Goal: Information Seeking & Learning: Check status

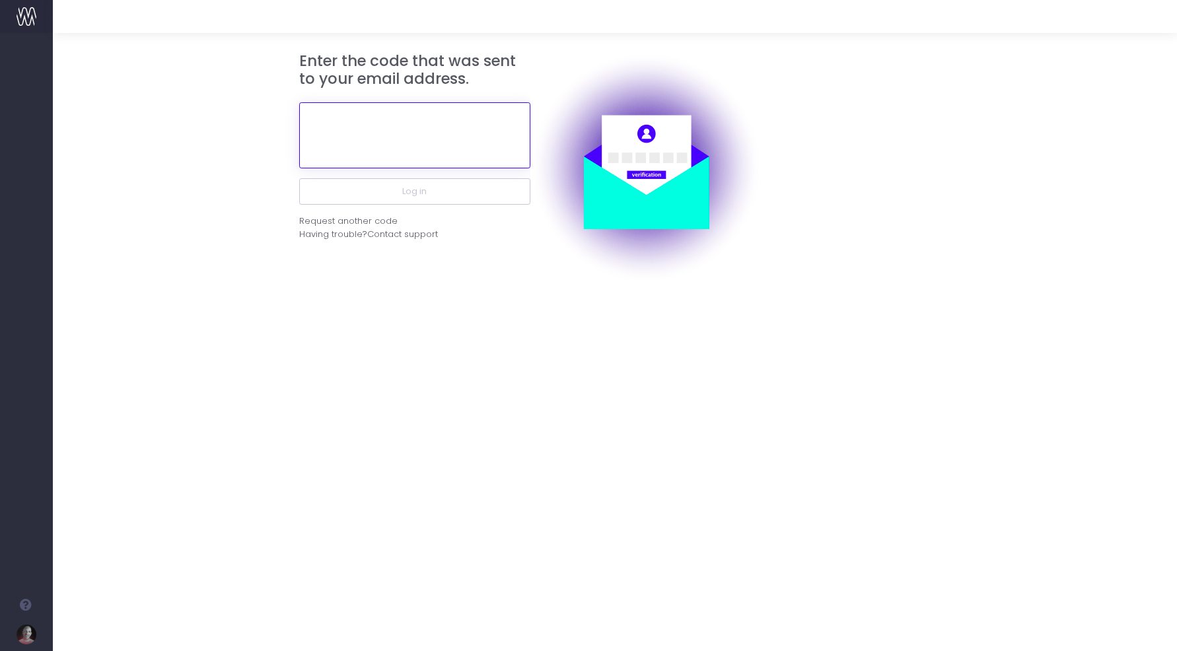
click at [402, 148] on input "text" at bounding box center [414, 135] width 231 height 66
paste input "370767"
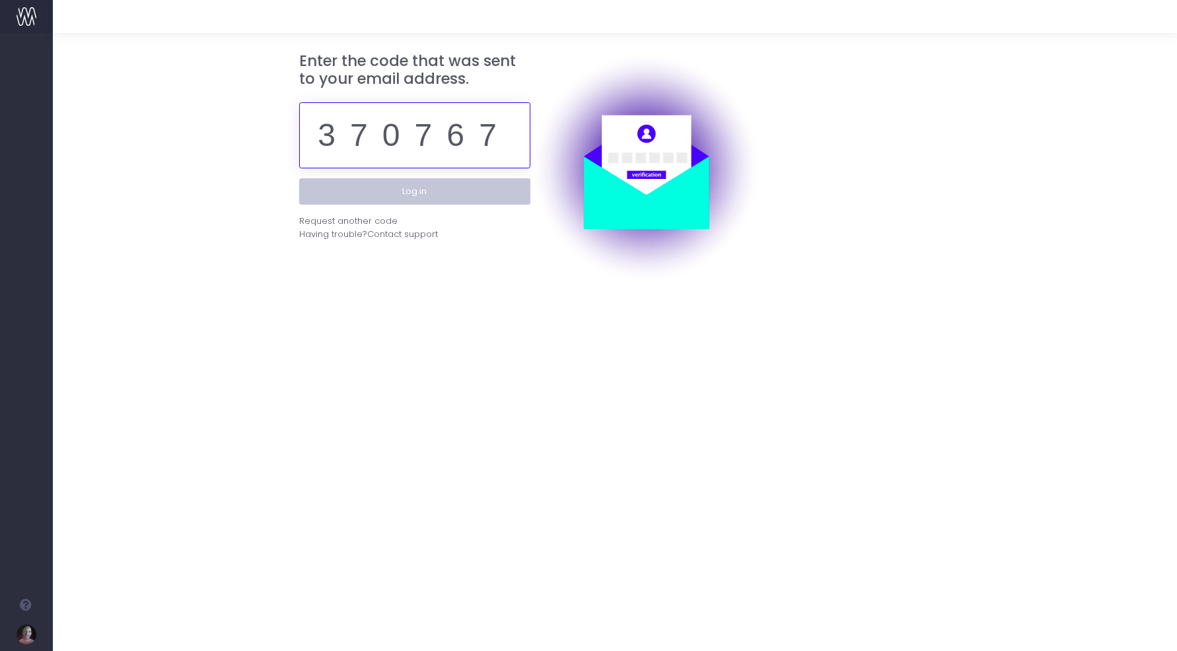
type input "370767"
click at [417, 201] on button "Log in" at bounding box center [414, 191] width 231 height 26
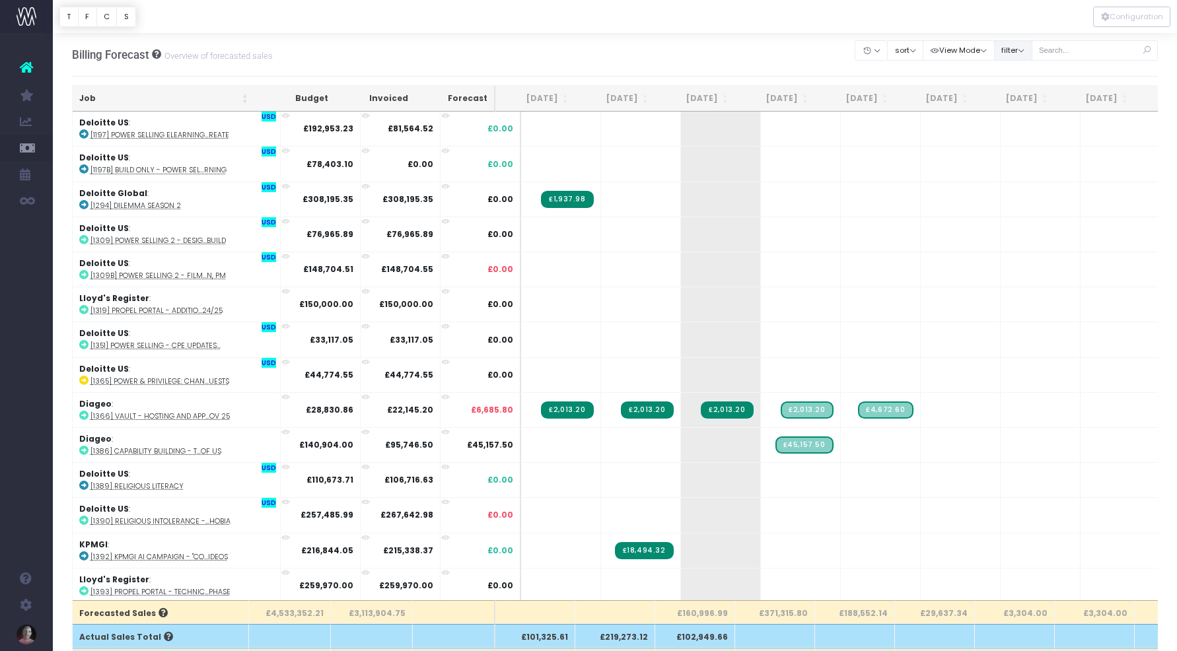
click at [1032, 50] on button "filter" at bounding box center [1013, 50] width 38 height 20
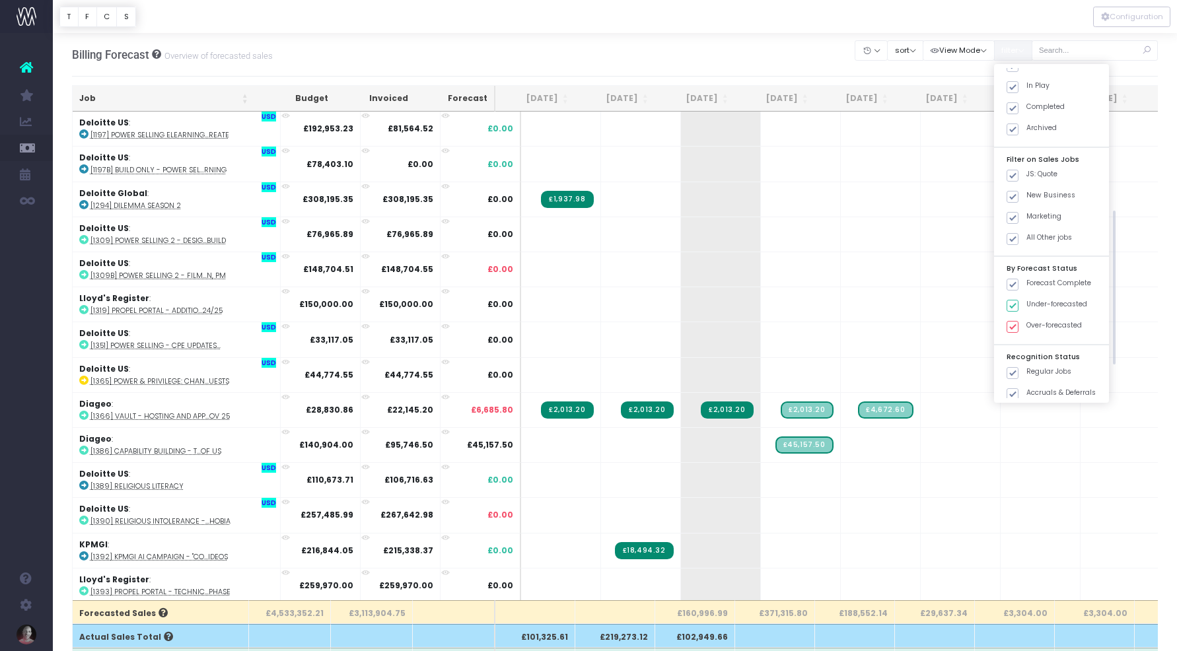
scroll to position [376, 0]
click at [1018, 164] on span at bounding box center [1012, 167] width 12 height 12
click at [1028, 164] on input "JS: Quote" at bounding box center [1030, 164] width 9 height 9
checkbox input "false"
click at [1018, 185] on span at bounding box center [1012, 188] width 12 height 12
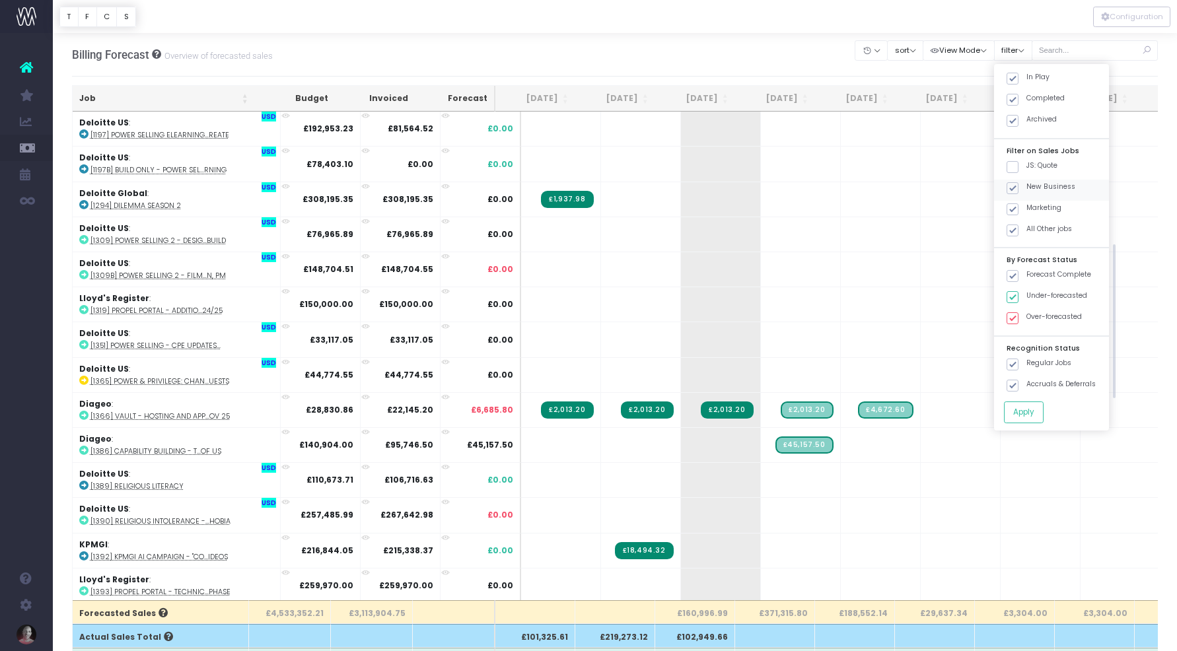
click at [1028, 185] on input "New Business" at bounding box center [1030, 186] width 9 height 9
checkbox input "false"
click at [1018, 209] on span at bounding box center [1012, 209] width 12 height 12
click at [1026, 209] on input "Marketing" at bounding box center [1030, 207] width 9 height 9
checkbox input "false"
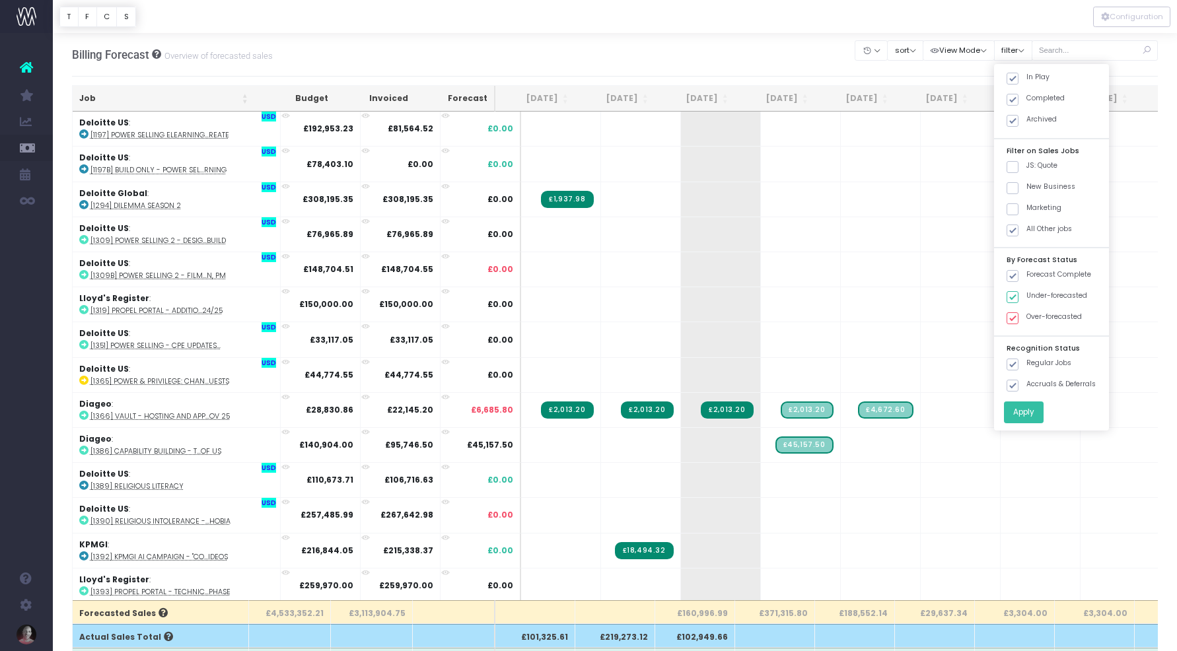
click at [1041, 415] on button "Apply" at bounding box center [1024, 413] width 40 height 22
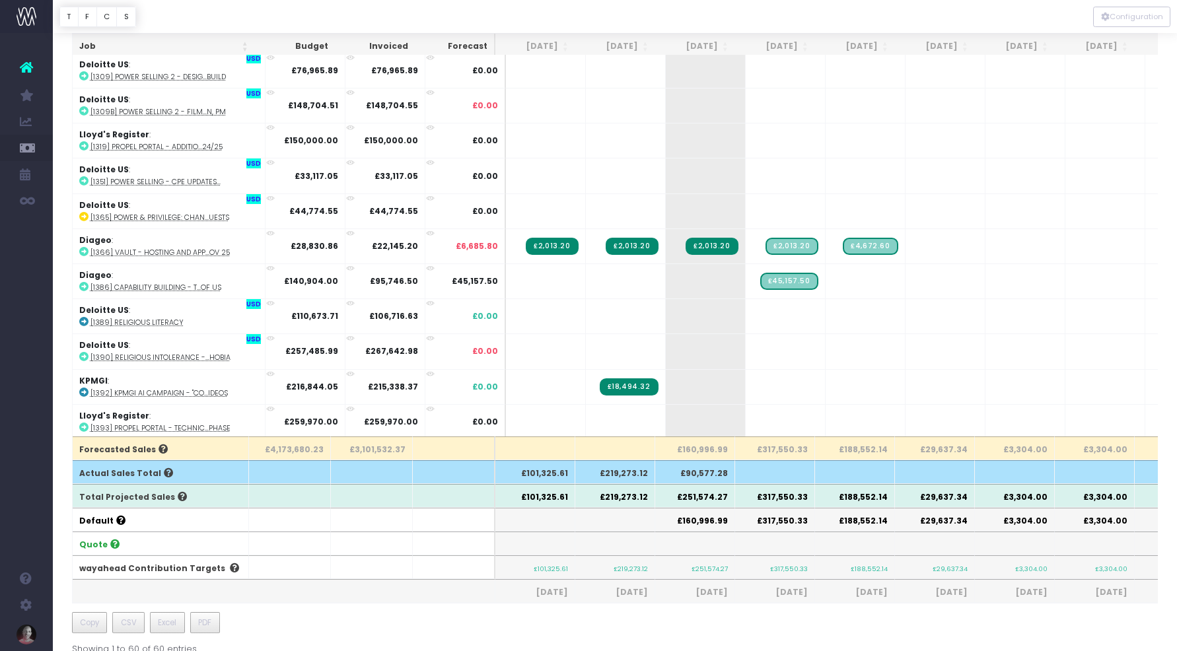
scroll to position [166, 0]
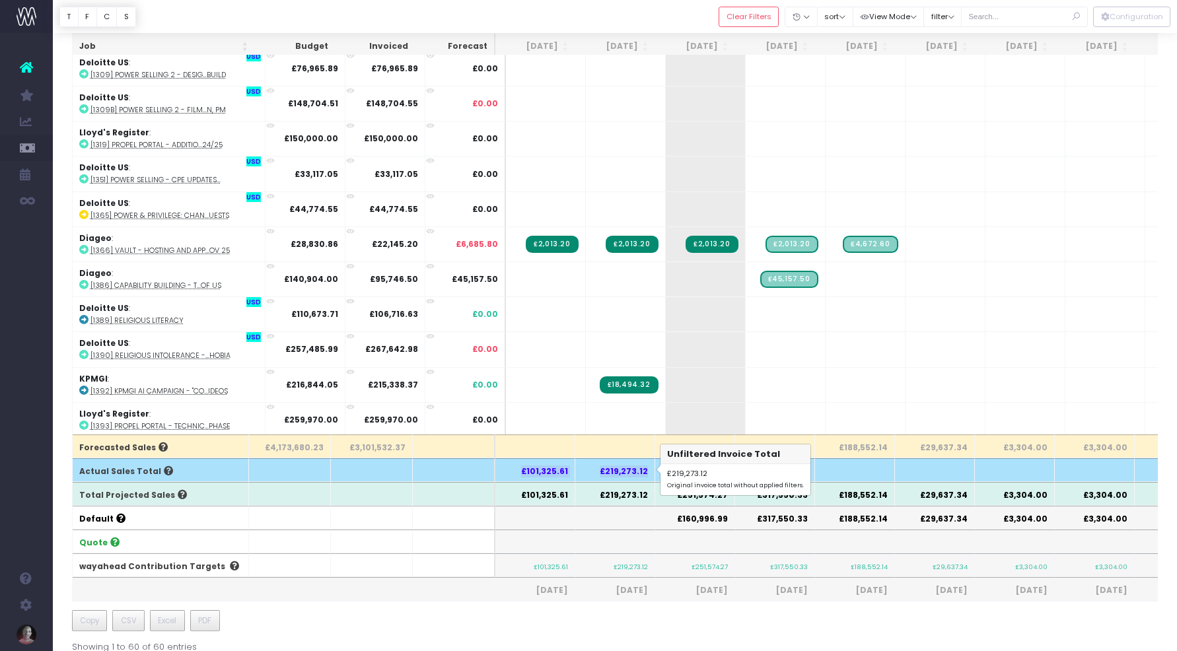
drag, startPoint x: 524, startPoint y: 473, endPoint x: 649, endPoint y: 466, distance: 125.0
click at [649, 466] on tr "Actual Sales Total £101,325.61 £219,273.12 £90,577.28" at bounding box center [843, 470] width 1541 height 24
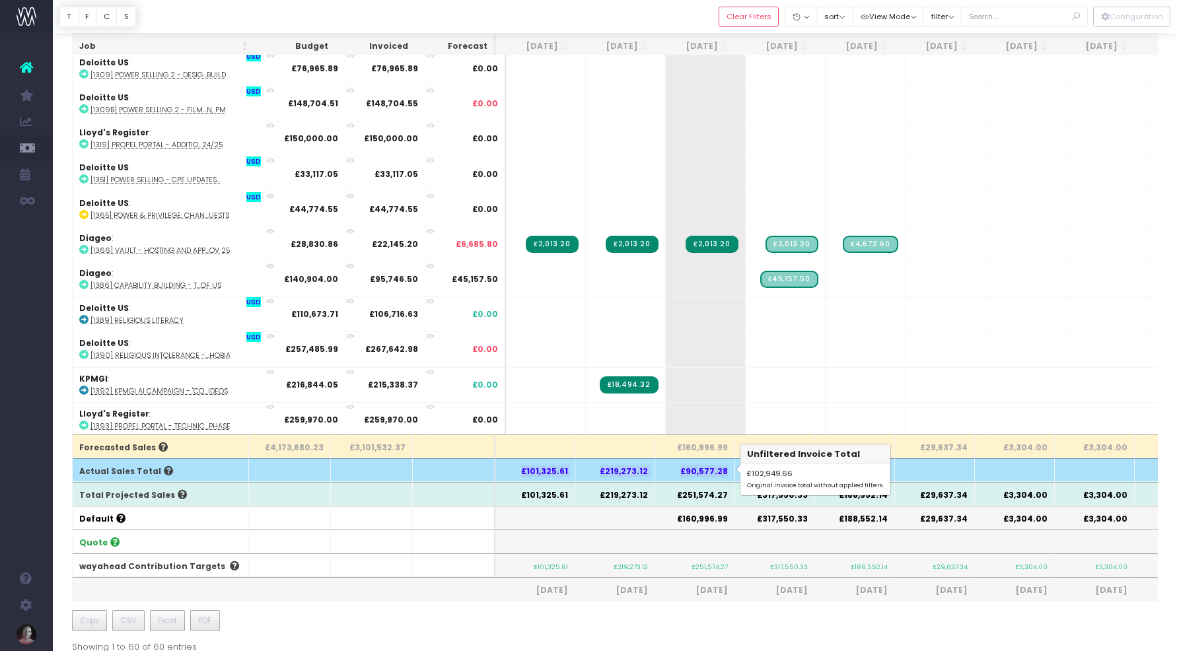
click at [726, 471] on th "£90,577.28" at bounding box center [695, 470] width 80 height 24
copy tr "£101,325.61 £219,273.12 £90,577.28"
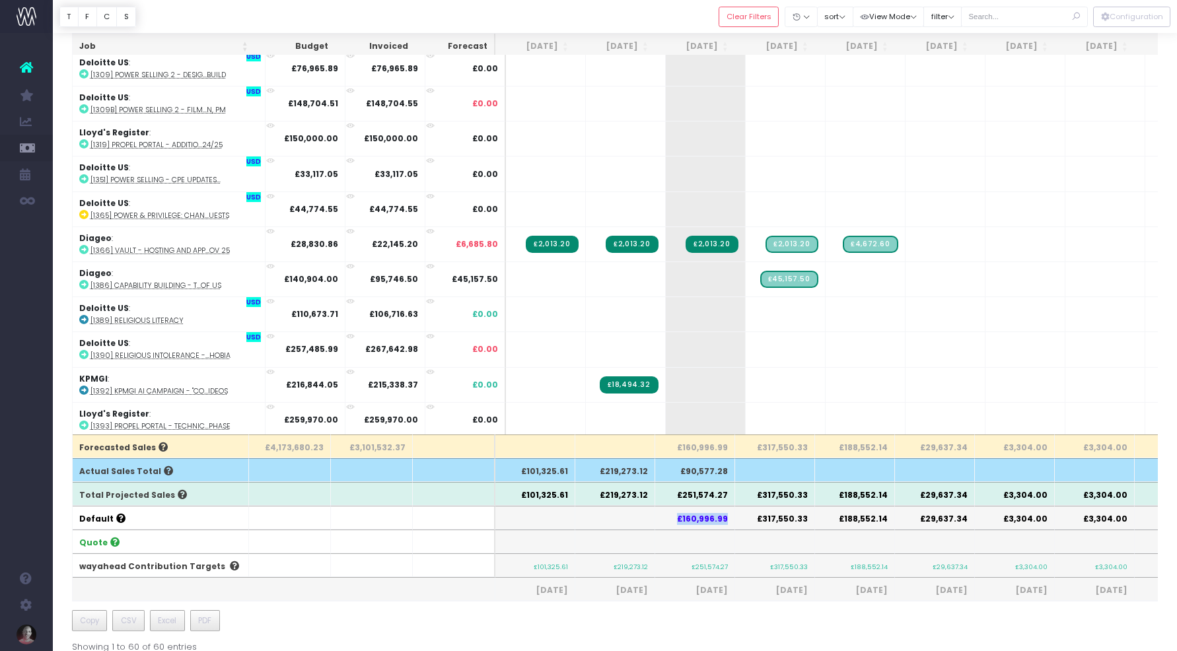
drag, startPoint x: 725, startPoint y: 516, endPoint x: 680, endPoint y: 522, distance: 45.2
click at [680, 522] on th "£160,996.99" at bounding box center [695, 518] width 80 height 24
copy th "£160,996.99"
drag, startPoint x: 758, startPoint y: 495, endPoint x: 808, endPoint y: 497, distance: 49.6
click at [808, 497] on th "£317,550.33" at bounding box center [775, 494] width 80 height 24
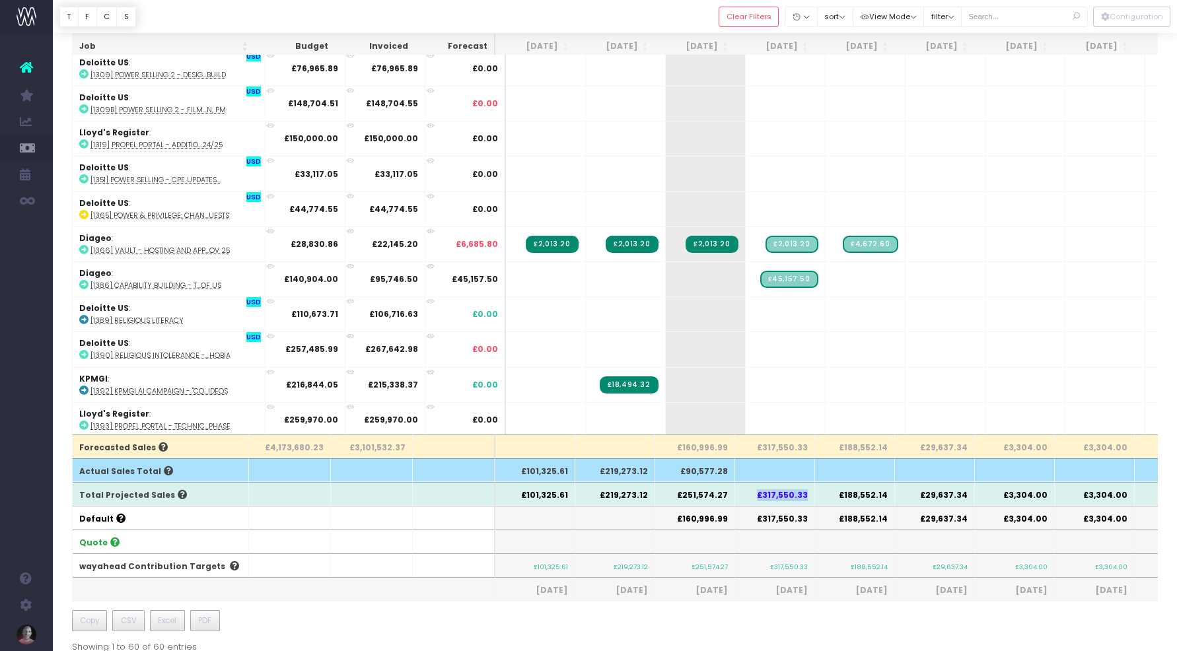
copy th "£317,550.33"
click at [862, 493] on th "£188,552.14" at bounding box center [855, 494] width 80 height 24
copy th "£188,552.14"
drag, startPoint x: 837, startPoint y: 494, endPoint x: 888, endPoint y: 494, distance: 50.2
click at [888, 494] on th "£188,552.14" at bounding box center [855, 494] width 80 height 24
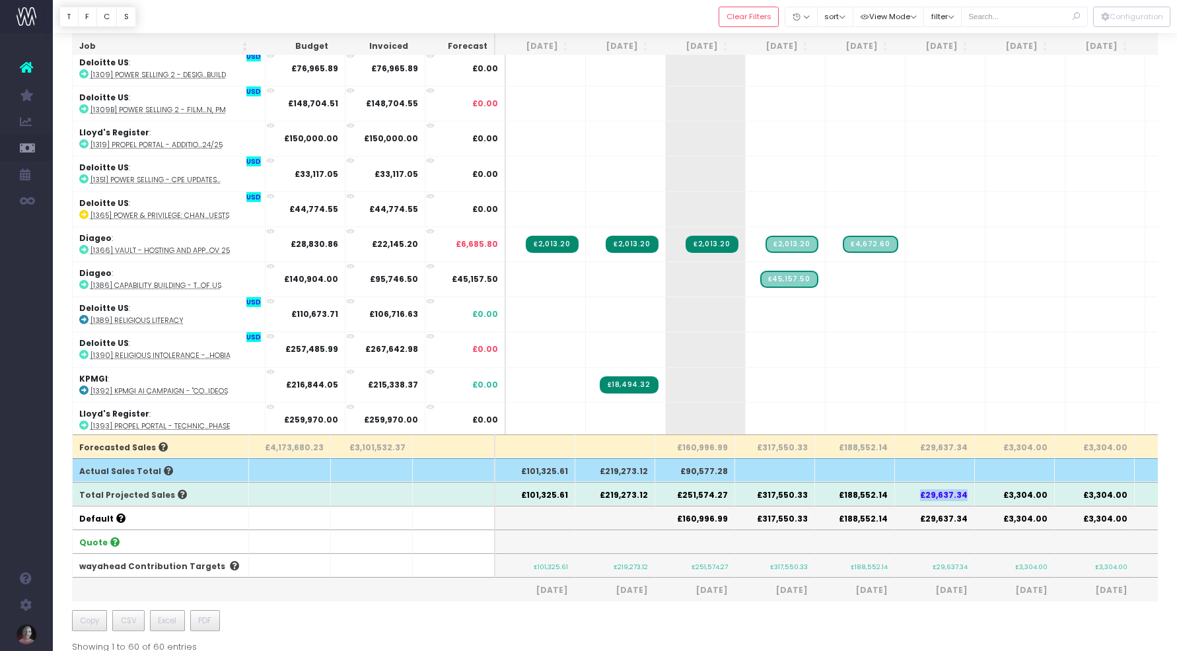
drag, startPoint x: 923, startPoint y: 495, endPoint x: 968, endPoint y: 497, distance: 45.6
click at [968, 497] on th "£29,637.34" at bounding box center [935, 494] width 80 height 24
copy th "£29,637.34"
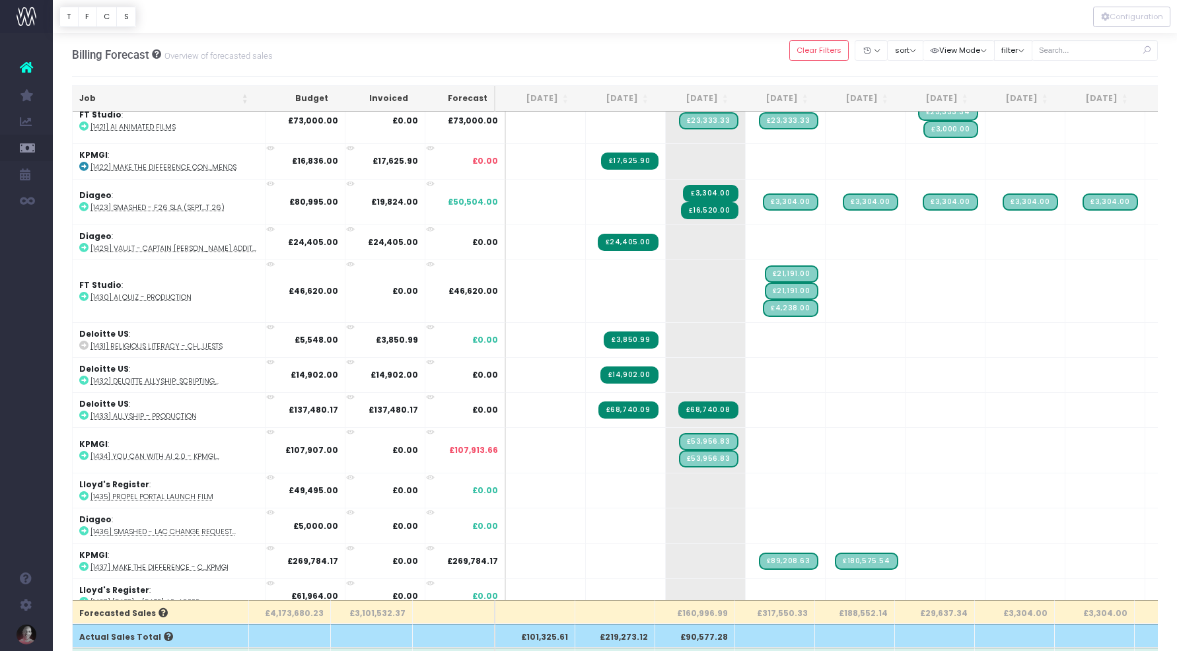
scroll to position [1126, 0]
